Goal: Information Seeking & Learning: Learn about a topic

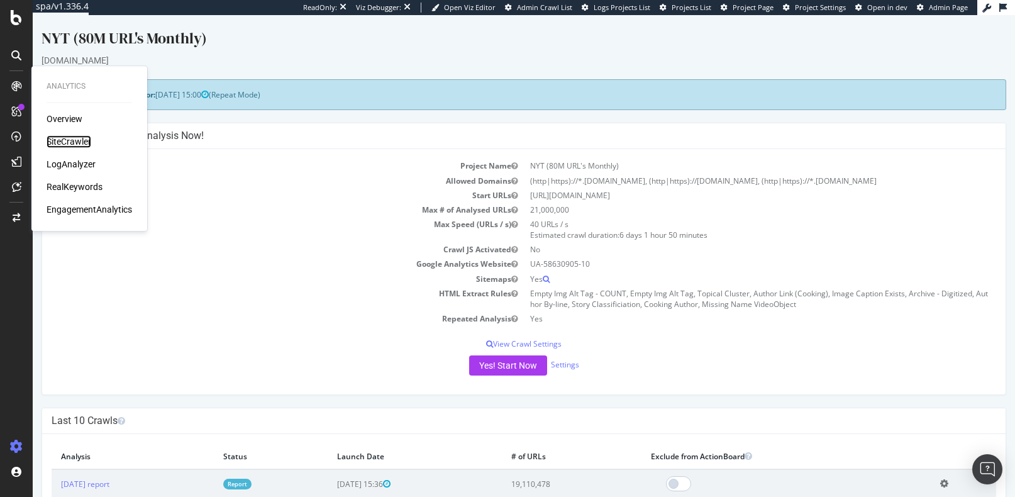
click at [64, 140] on div "SiteCrawler" at bounding box center [69, 141] width 45 height 13
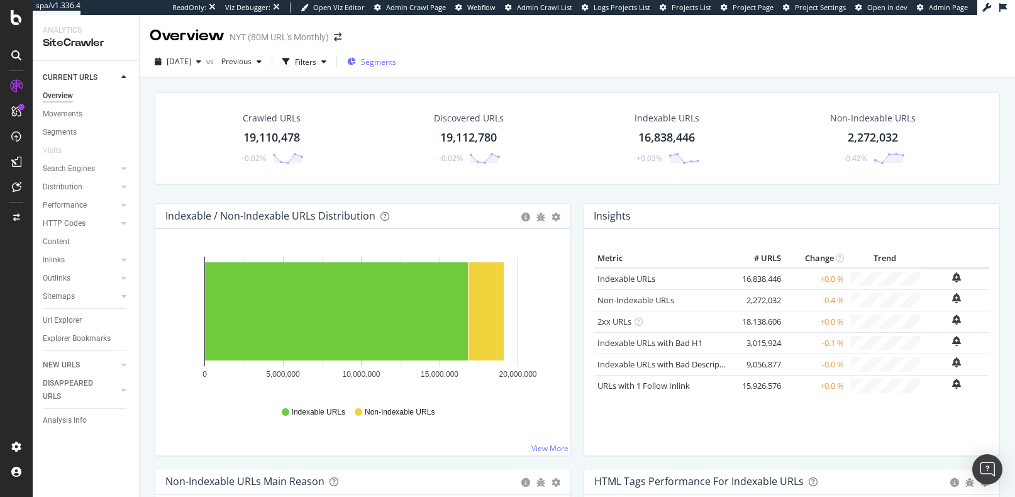
click at [396, 61] on span "Segments" at bounding box center [378, 62] width 35 height 11
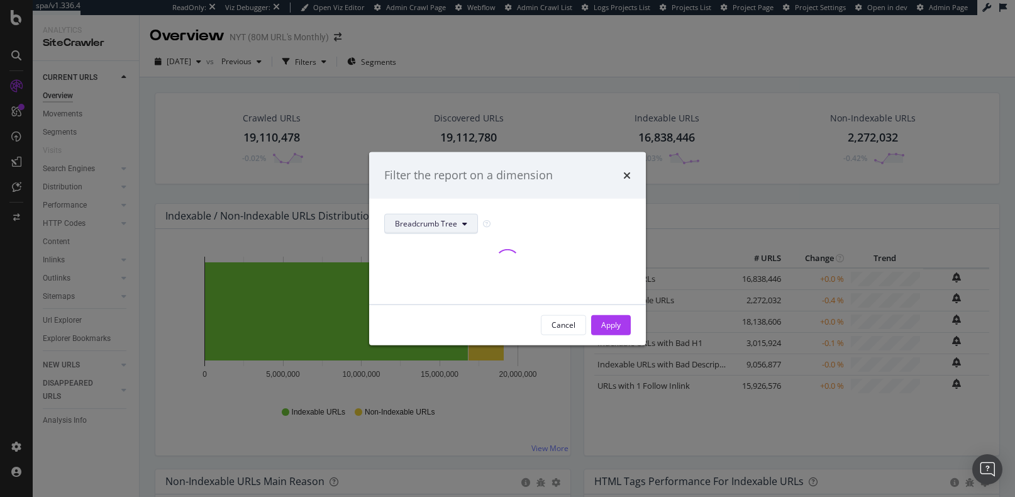
click at [461, 224] on button "Breadcrumb Tree" at bounding box center [431, 223] width 94 height 20
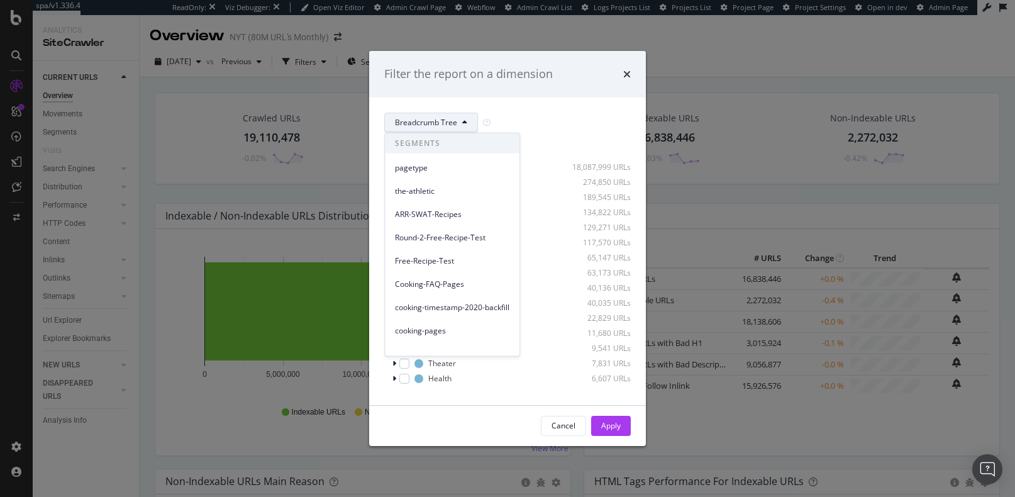
click at [547, 108] on div "Breadcrumb Tree Select all data available No Breadcrumb 18,087,999 URLs World 2…" at bounding box center [507, 252] width 277 height 308
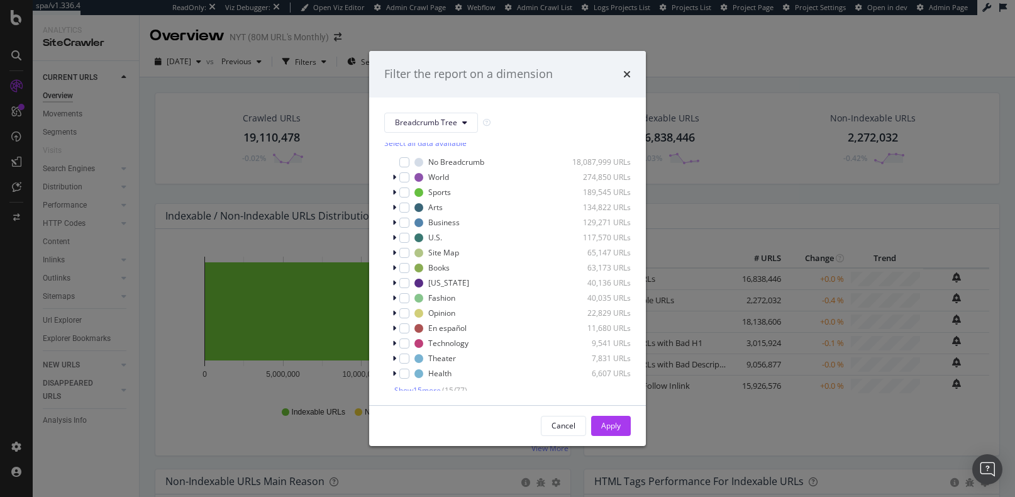
scroll to position [10, 0]
click at [427, 386] on span "Show 15 more" at bounding box center [417, 385] width 47 height 11
click at [467, 121] on button "Breadcrumb Tree" at bounding box center [431, 123] width 94 height 20
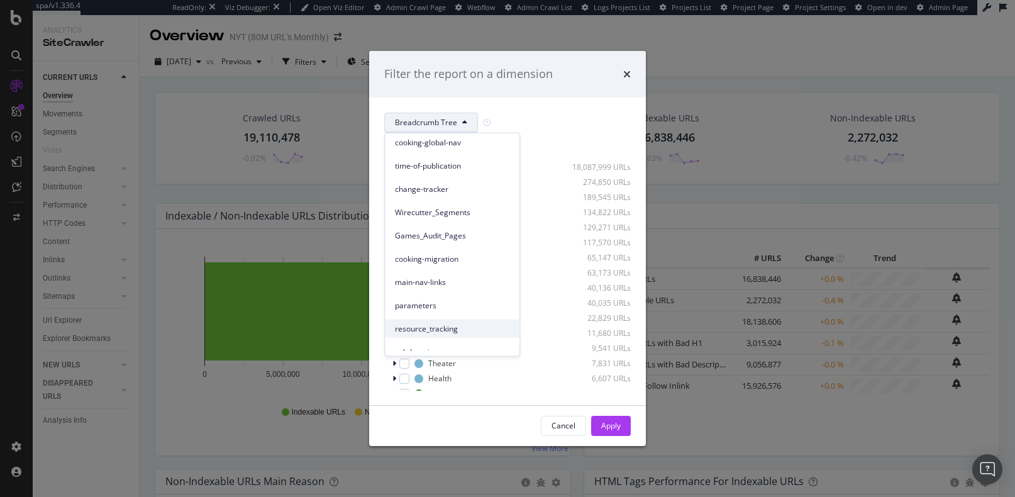
scroll to position [208, 0]
click at [436, 212] on span "Wirecutter_Segments" at bounding box center [452, 214] width 114 height 11
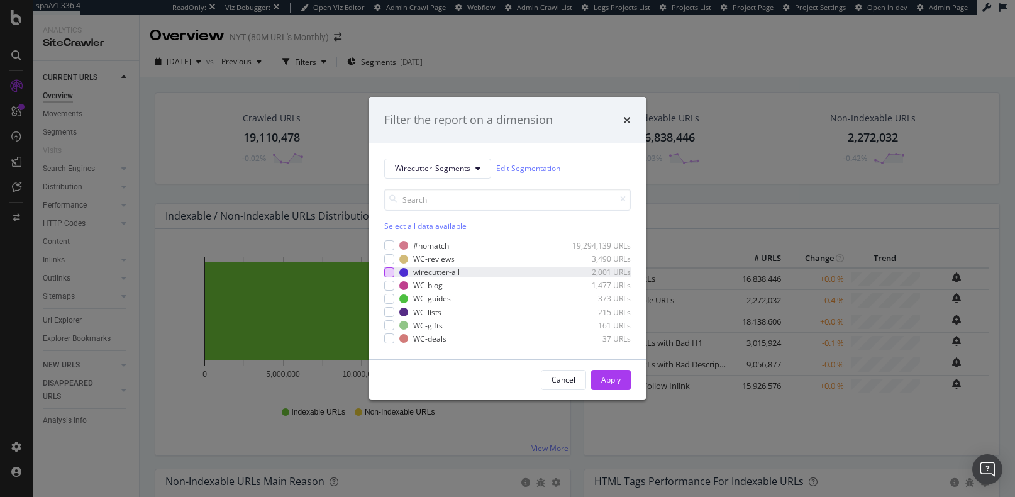
click at [392, 272] on div "modal" at bounding box center [389, 272] width 10 height 10
click at [391, 258] on div "modal" at bounding box center [389, 259] width 10 height 10
click at [388, 283] on div "modal" at bounding box center [389, 286] width 10 height 10
click at [388, 301] on div "modal" at bounding box center [389, 299] width 10 height 10
click at [388, 315] on div "modal" at bounding box center [389, 312] width 10 height 10
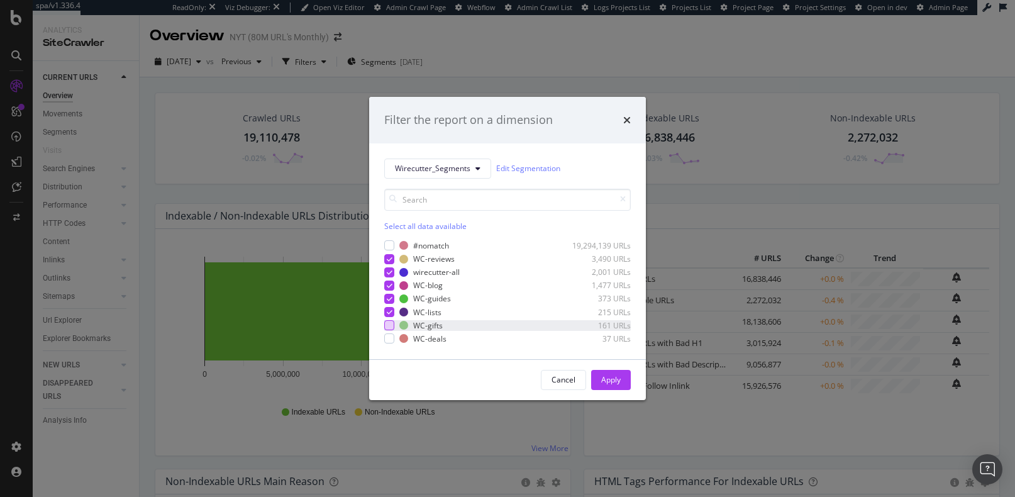
click at [389, 328] on div "modal" at bounding box center [389, 325] width 10 height 10
click at [390, 342] on div "modal" at bounding box center [389, 338] width 10 height 10
click at [610, 379] on div "Apply" at bounding box center [611, 379] width 20 height 11
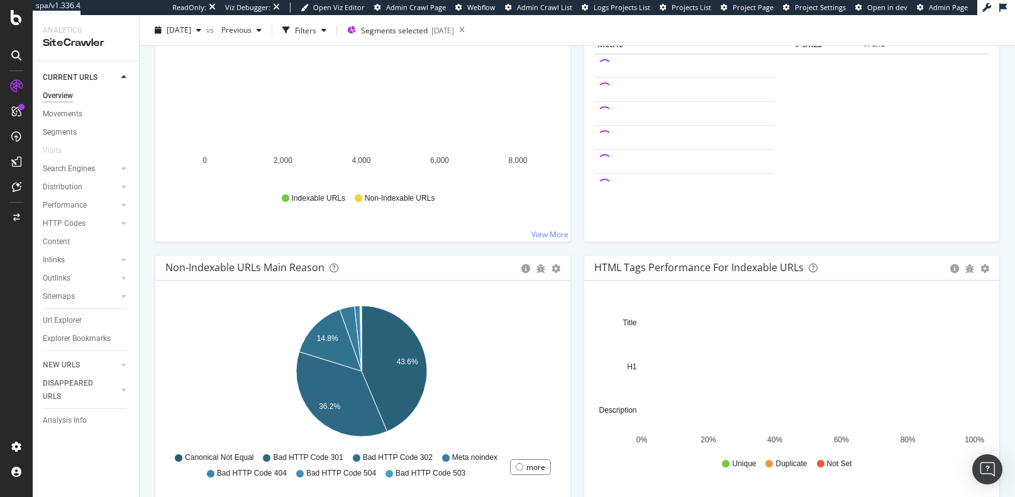
scroll to position [195, 0]
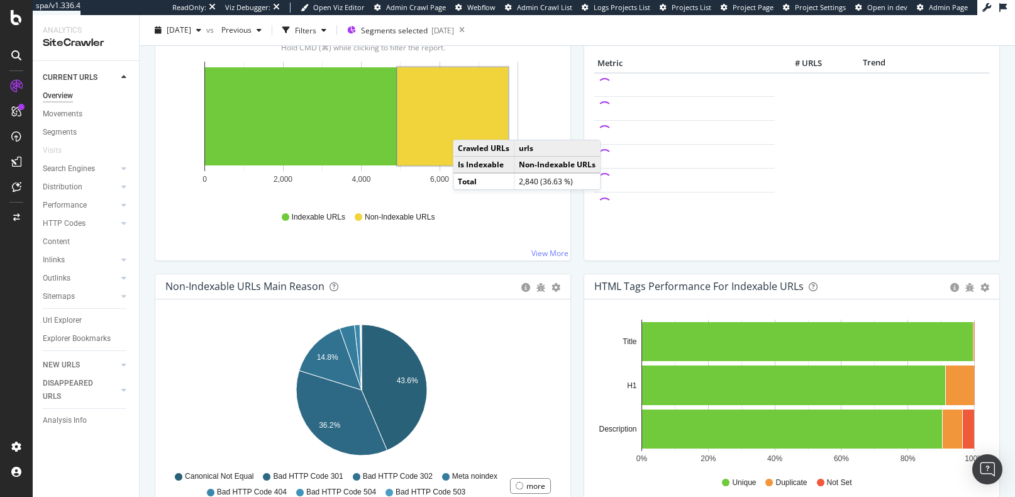
click at [466, 126] on rect "A chart." at bounding box center [453, 116] width 111 height 98
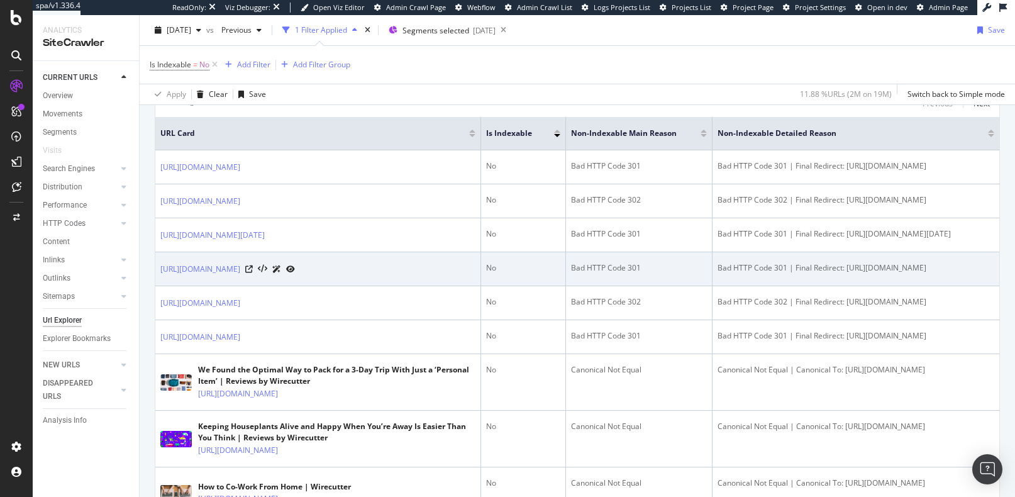
scroll to position [259, 0]
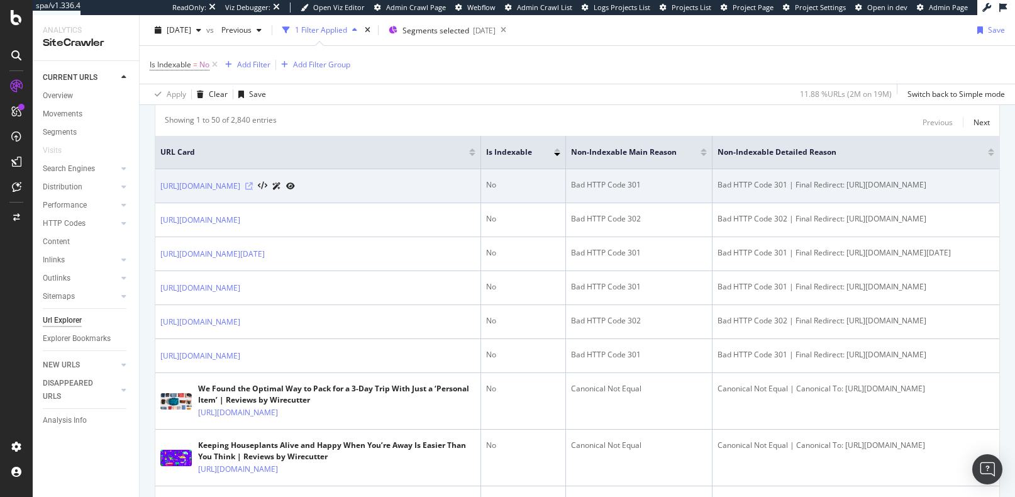
click at [253, 184] on icon at bounding box center [249, 186] width 8 height 8
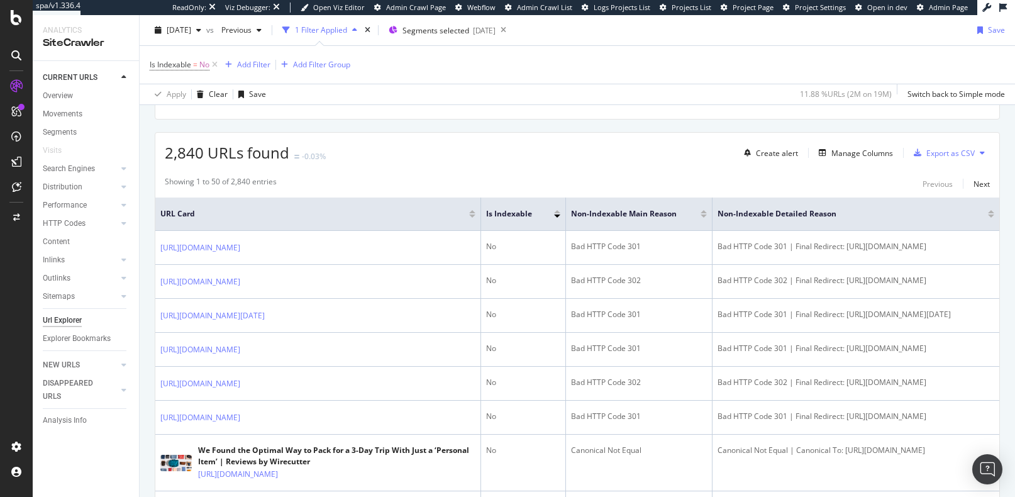
scroll to position [0, 0]
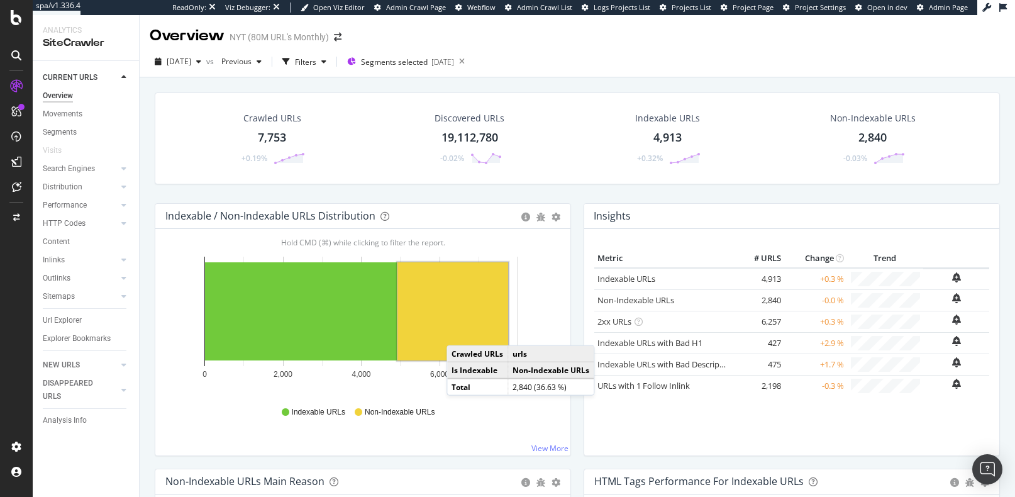
click at [651, 416] on div "Metric # URLS Change Trend Indexable URLs × Close Chart - API Requests List Are…" at bounding box center [792, 347] width 395 height 196
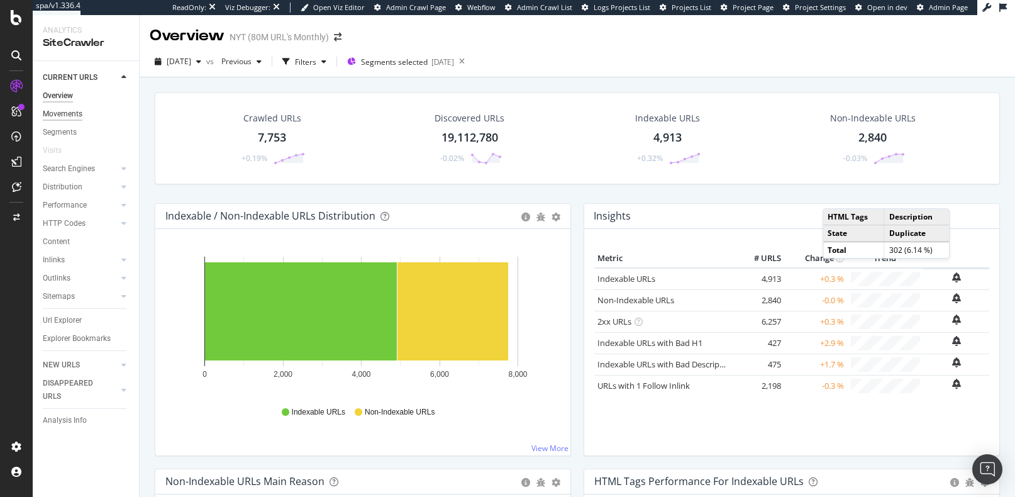
click at [69, 113] on div "Movements" at bounding box center [63, 114] width 40 height 13
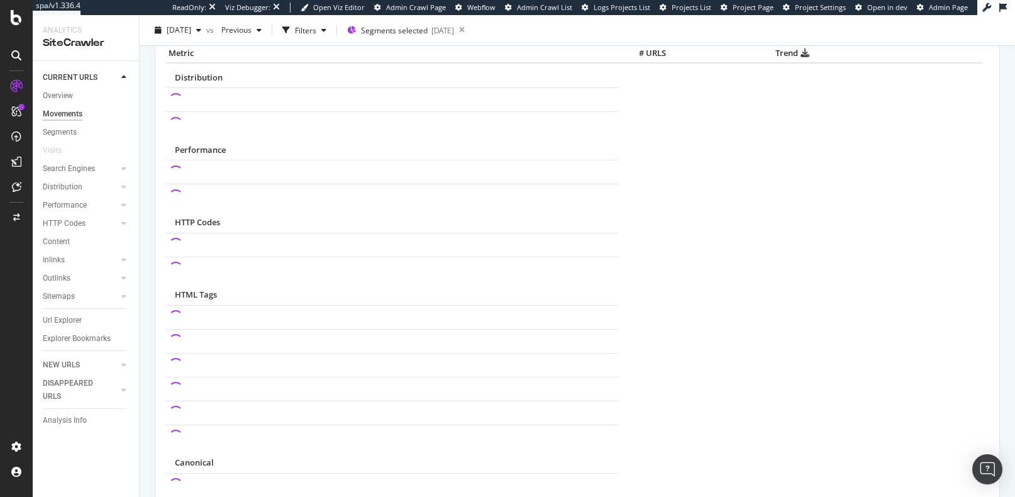
scroll to position [375, 0]
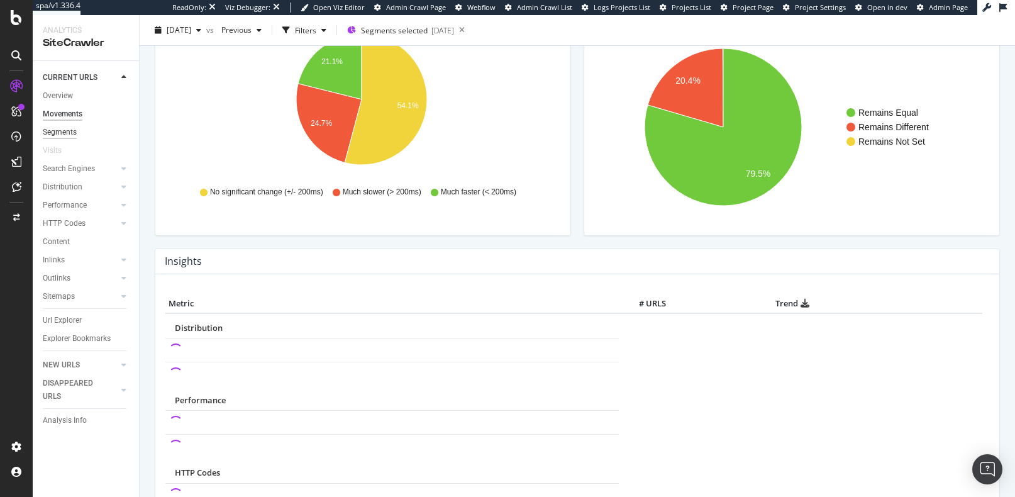
click at [55, 127] on div "Segments" at bounding box center [60, 132] width 34 height 13
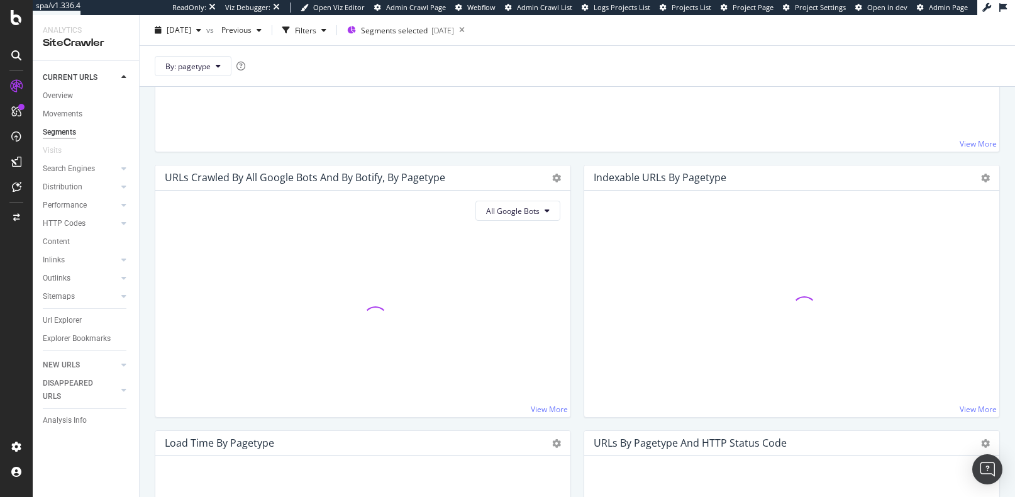
scroll to position [442, 0]
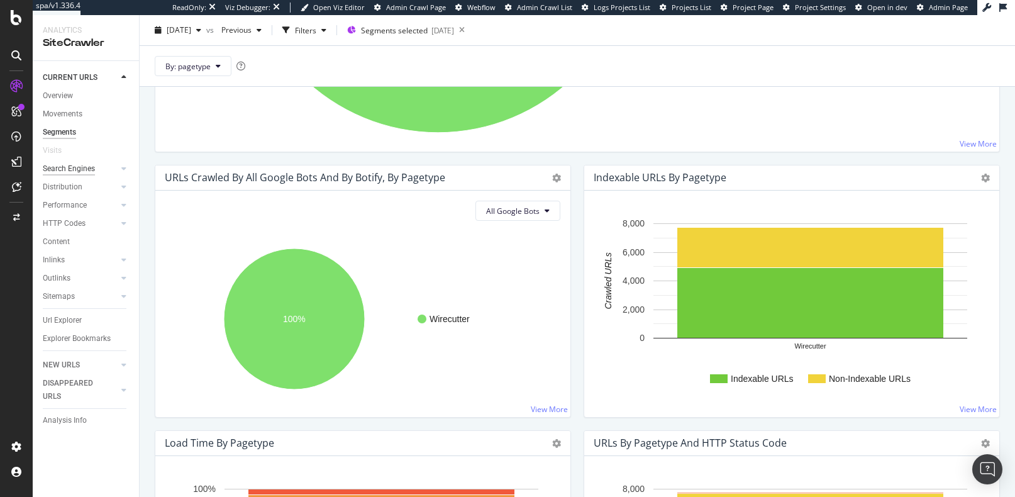
click at [70, 169] on div "Search Engines" at bounding box center [69, 168] width 52 height 13
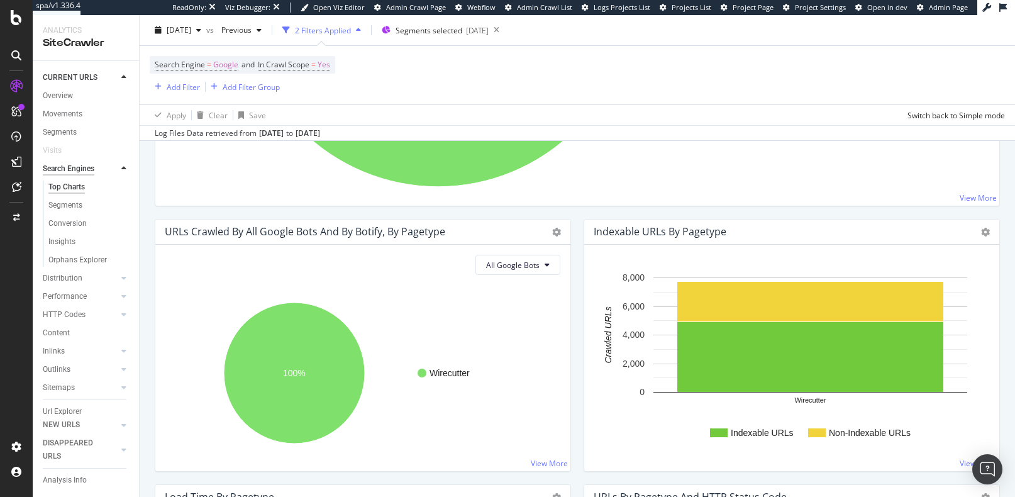
scroll to position [496, 0]
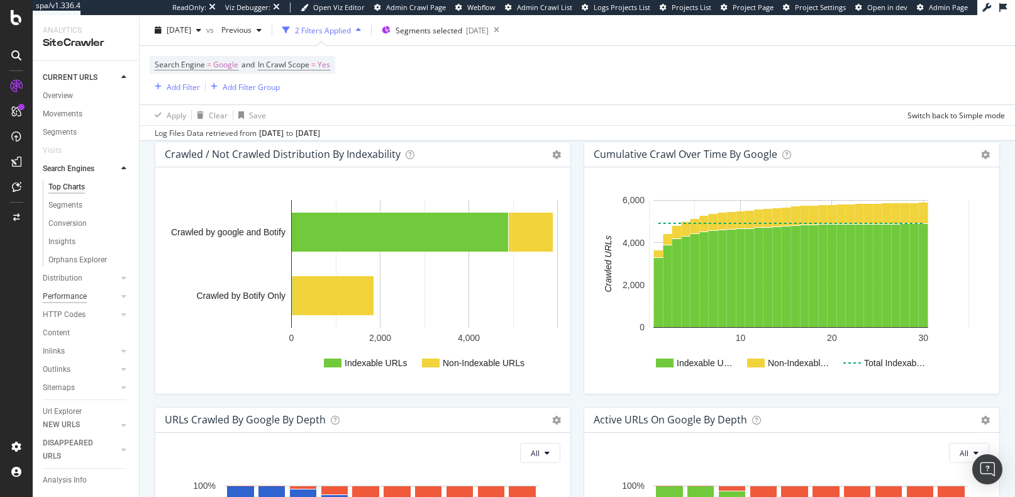
click at [83, 299] on div "Performance" at bounding box center [65, 296] width 44 height 13
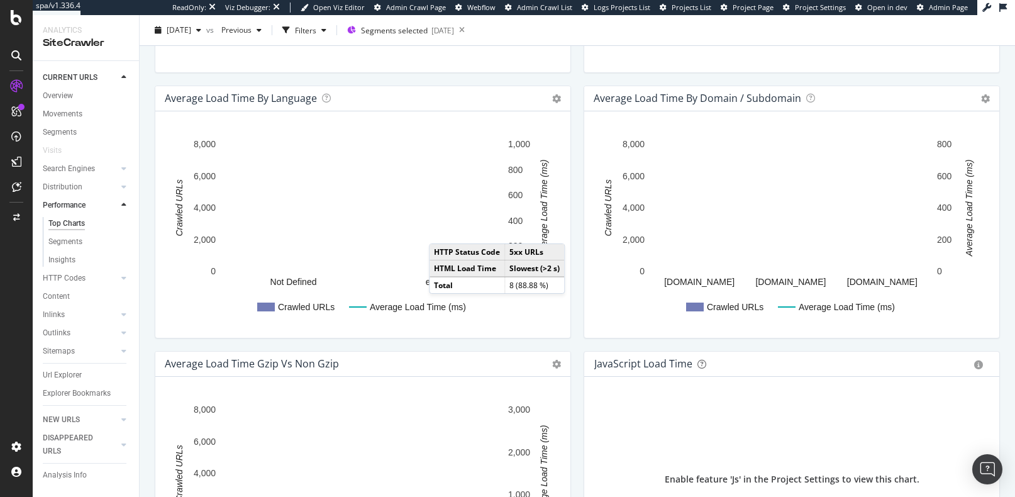
scroll to position [830, 0]
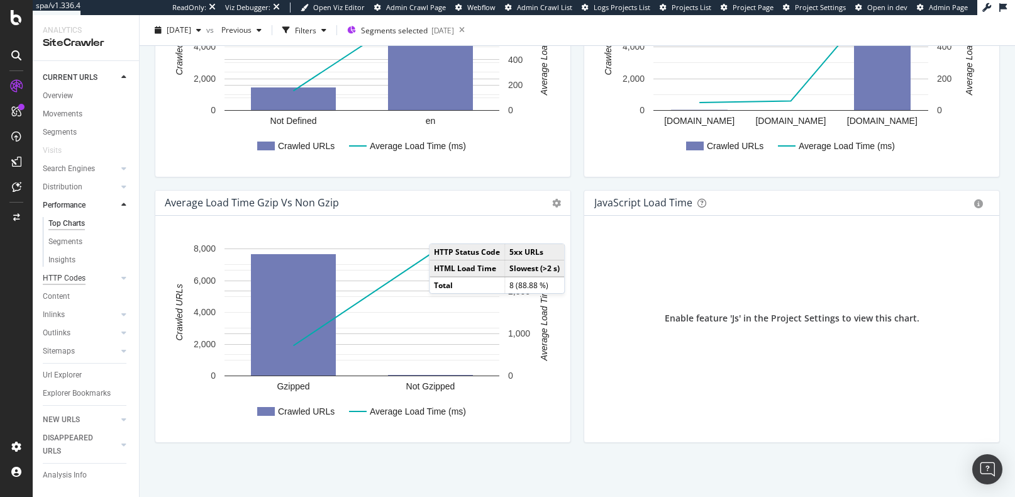
click at [60, 281] on div "HTTP Codes" at bounding box center [64, 278] width 43 height 13
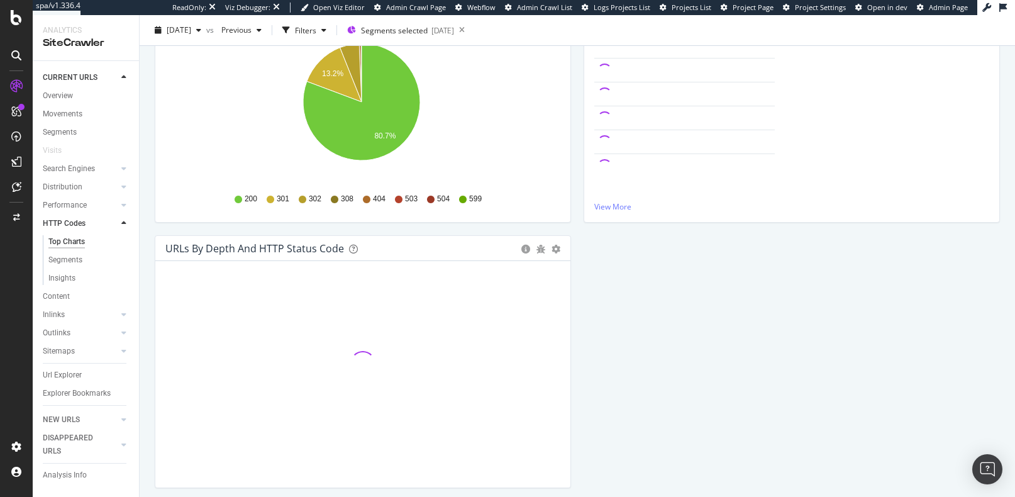
scroll to position [155, 0]
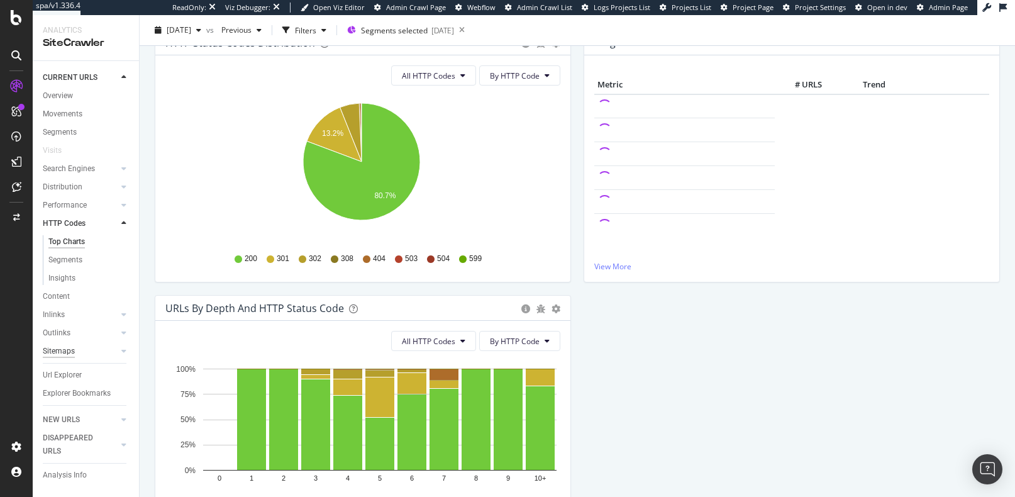
click at [64, 352] on div "Sitemaps" at bounding box center [59, 351] width 32 height 13
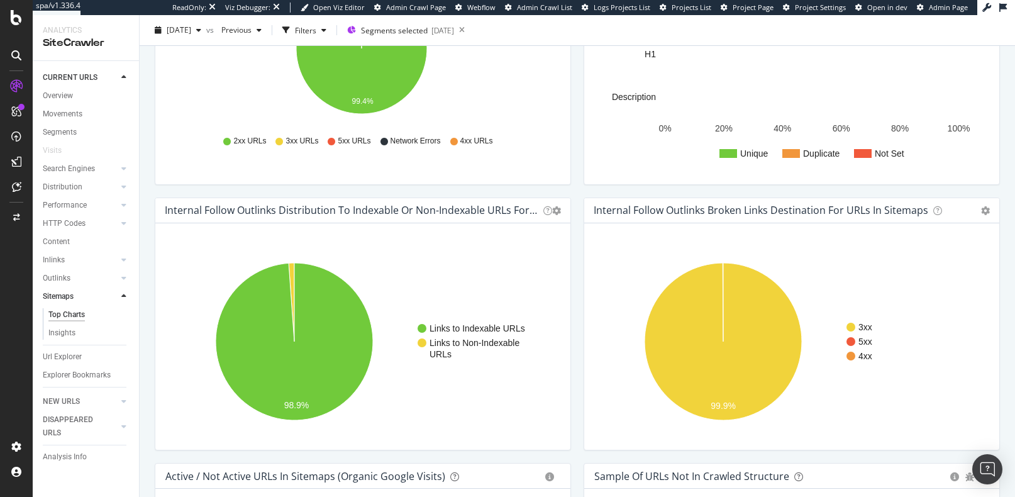
scroll to position [377, 0]
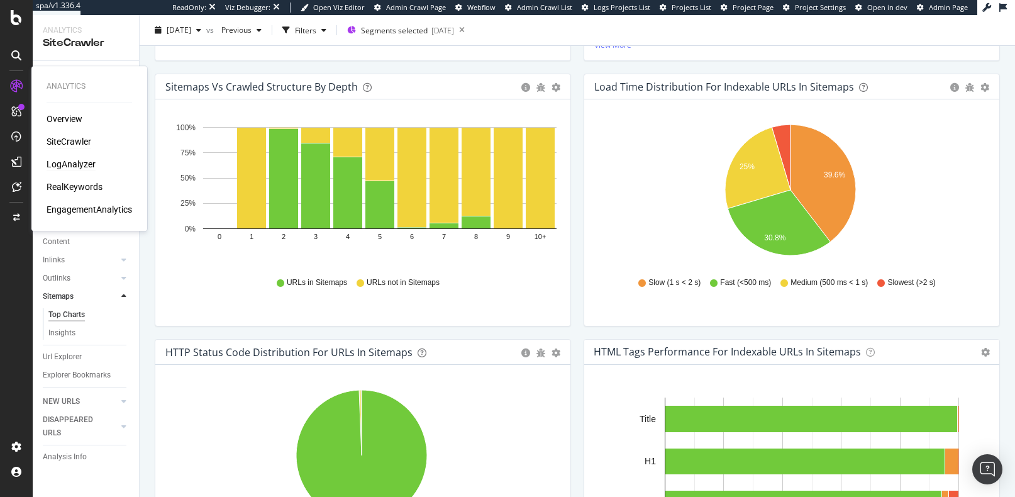
click at [79, 164] on div "LogAnalyzer" at bounding box center [71, 164] width 49 height 13
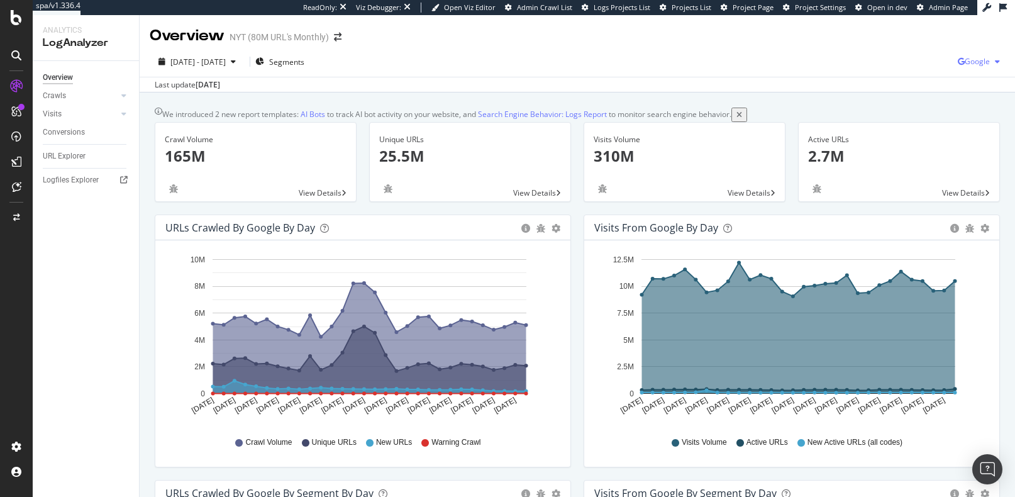
click at [973, 60] on span "Google" at bounding box center [977, 61] width 25 height 11
click at [895, 76] on span "OpenAI" at bounding box center [908, 73] width 47 height 11
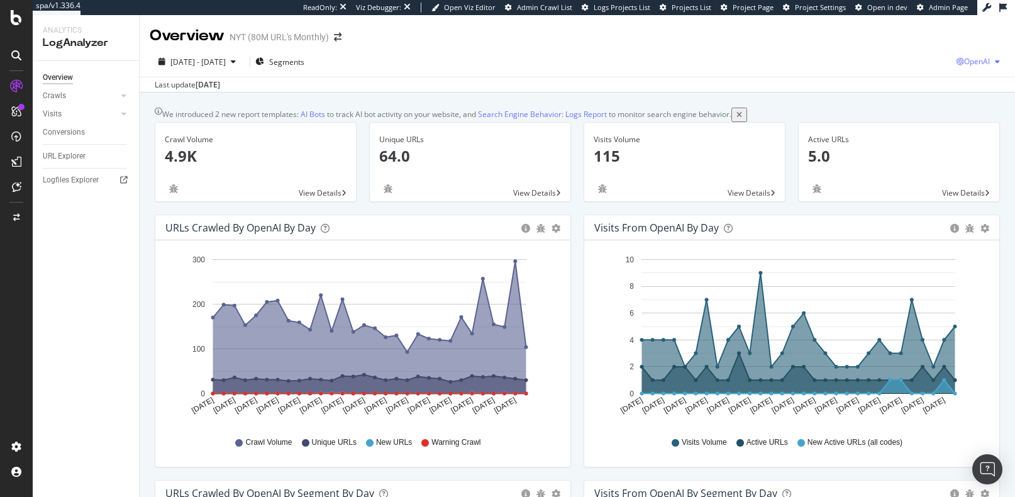
click at [964, 60] on span "OpenAI" at bounding box center [977, 61] width 26 height 11
click at [898, 101] on span "Other AI Bots" at bounding box center [906, 96] width 47 height 11
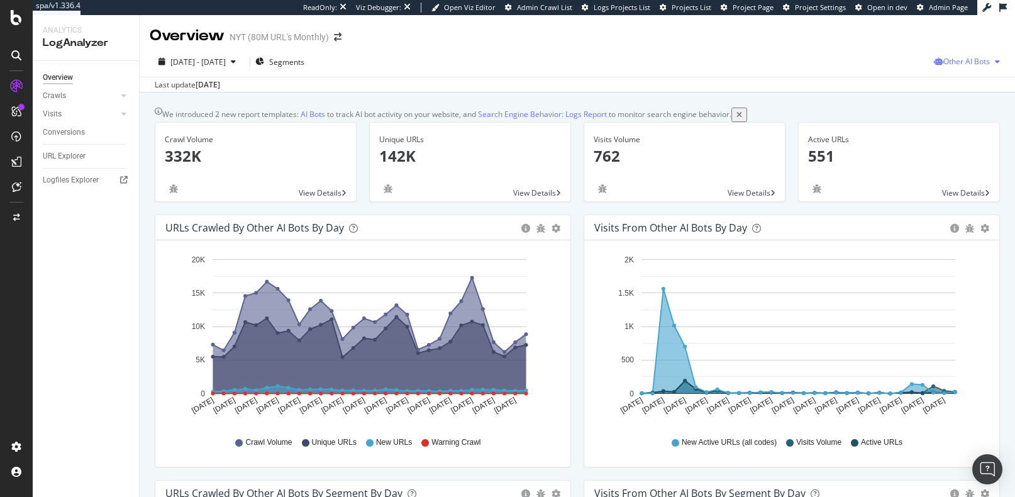
click at [964, 63] on span "Other AI Bots" at bounding box center [967, 61] width 47 height 11
click at [954, 134] on span "OpenAI" at bounding box center [973, 133] width 49 height 11
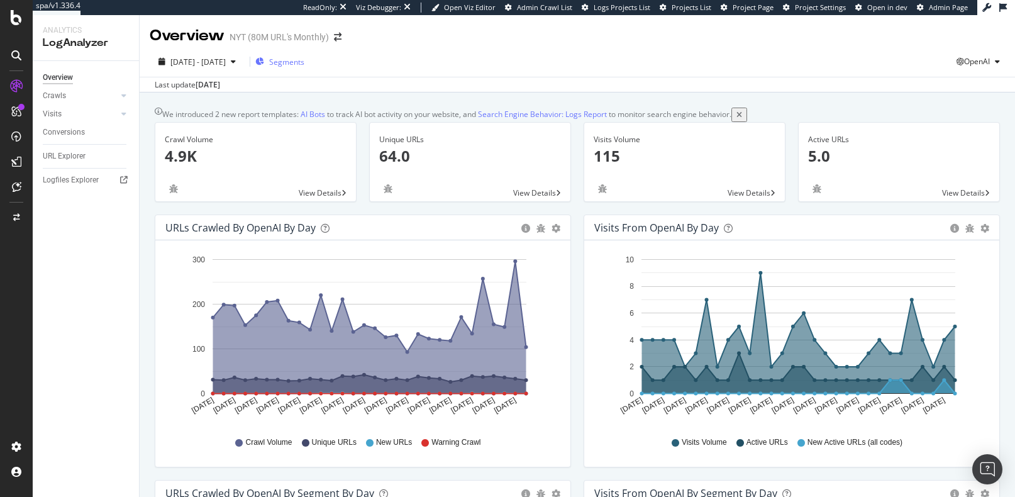
click at [304, 65] on span "Segments" at bounding box center [286, 62] width 35 height 11
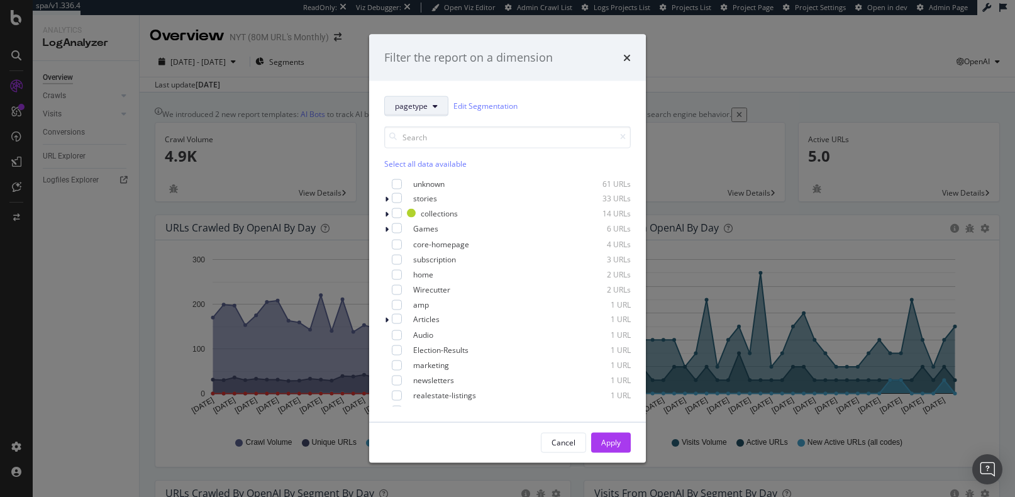
click at [412, 104] on span "pagetype" at bounding box center [411, 106] width 33 height 11
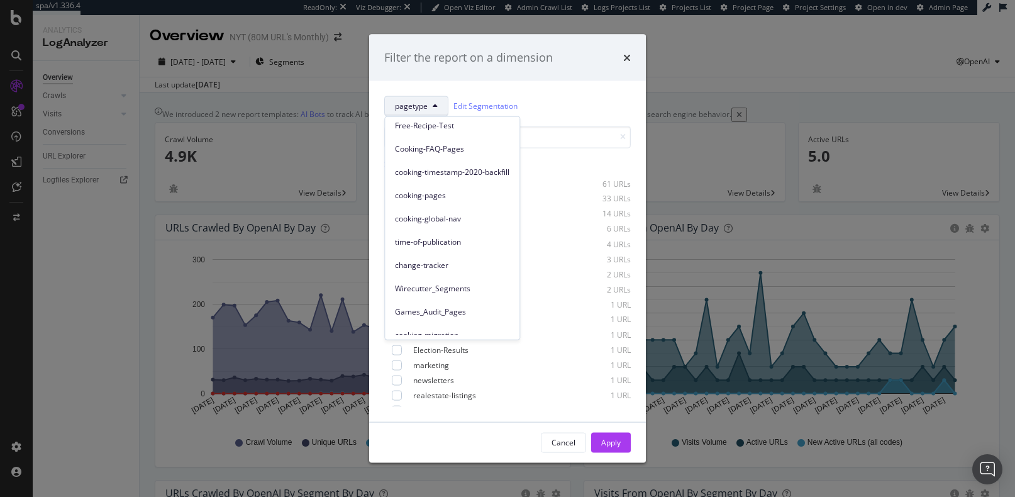
scroll to position [156, 0]
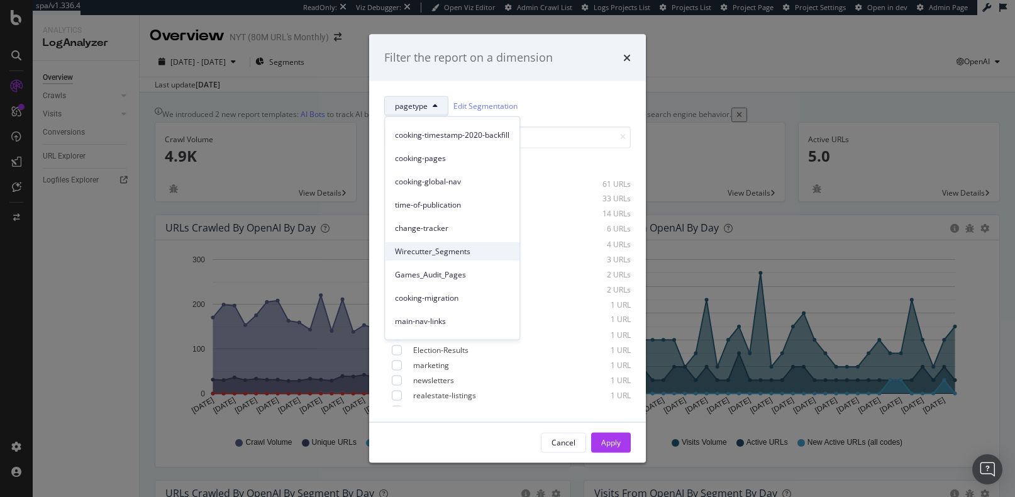
click at [425, 249] on span "Wirecutter_Segments" at bounding box center [452, 250] width 114 height 11
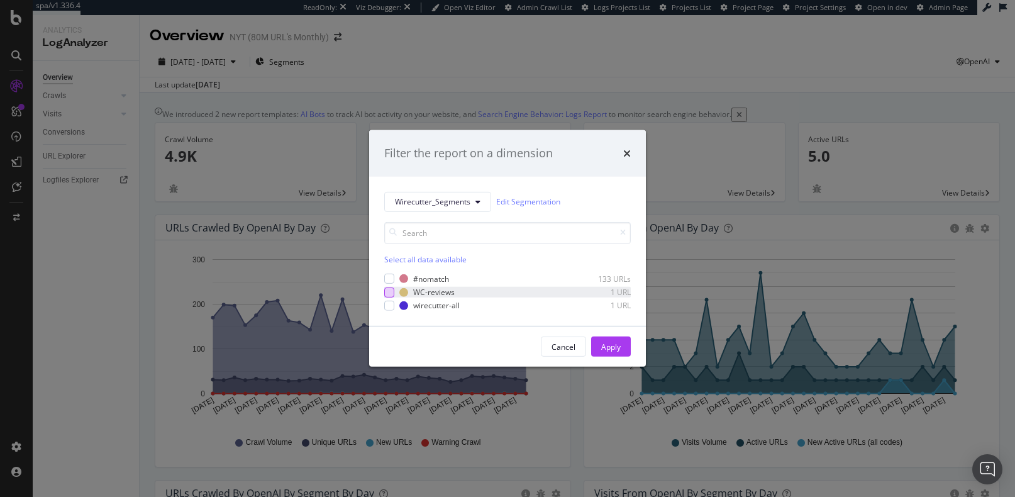
click at [392, 290] on div "modal" at bounding box center [389, 292] width 10 height 10
click at [386, 305] on div "modal" at bounding box center [389, 306] width 10 height 10
drag, startPoint x: 627, startPoint y: 155, endPoint x: 737, endPoint y: 92, distance: 126.5
click at [627, 154] on icon "times" at bounding box center [627, 153] width 8 height 10
